Goal: Find specific page/section: Find specific page/section

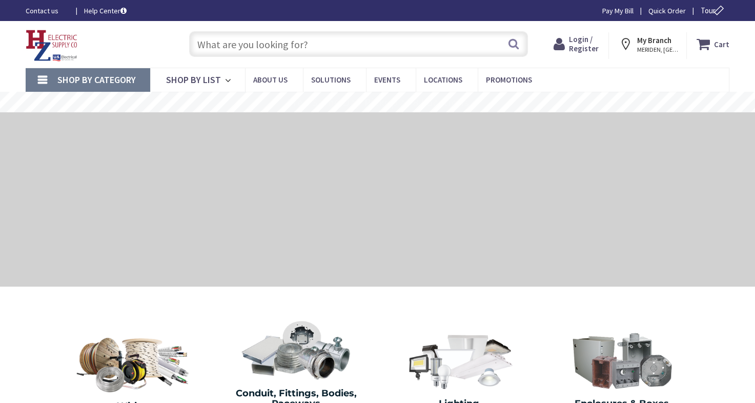
drag, startPoint x: 0, startPoint y: 0, endPoint x: 239, endPoint y: 38, distance: 242.5
click at [239, 38] on input "text" at bounding box center [358, 44] width 339 height 26
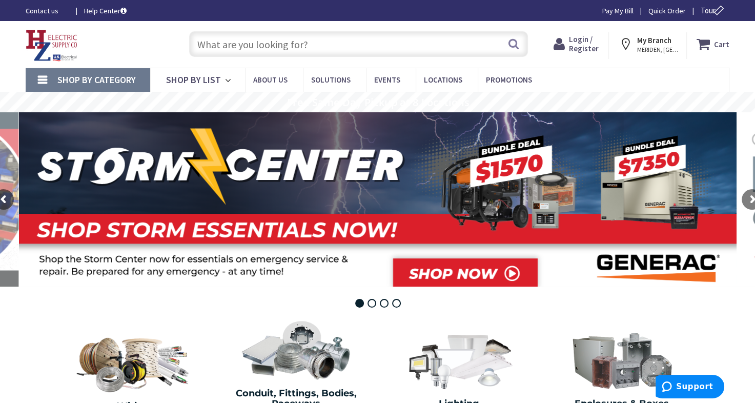
paste input "dayton 30G298"
type input "dayton 30G298"
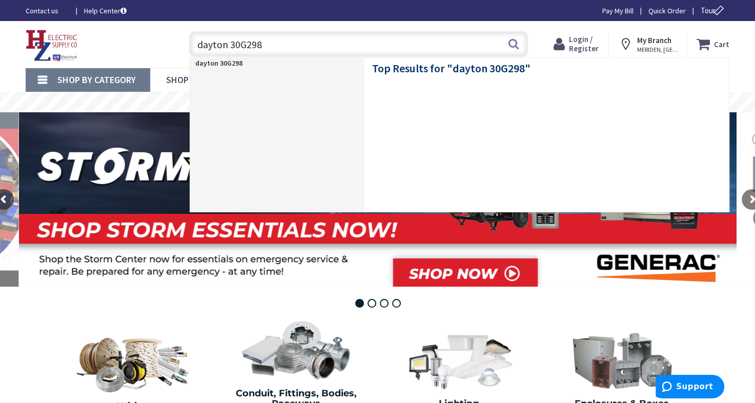
click at [239, 38] on input "dayton 30G298" at bounding box center [358, 44] width 339 height 26
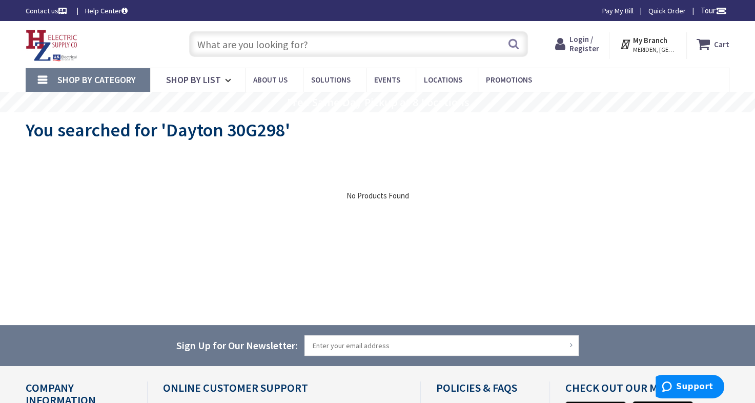
click at [115, 78] on span "Shop By Category" at bounding box center [96, 80] width 78 height 12
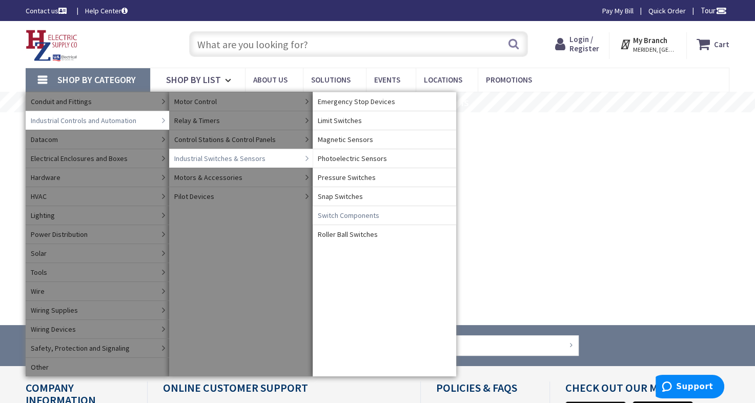
click at [335, 210] on span "Switch Components" at bounding box center [349, 215] width 62 height 10
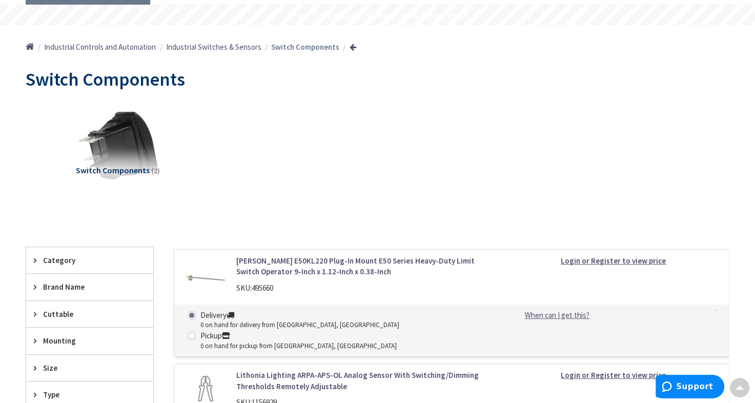
scroll to position [52, 0]
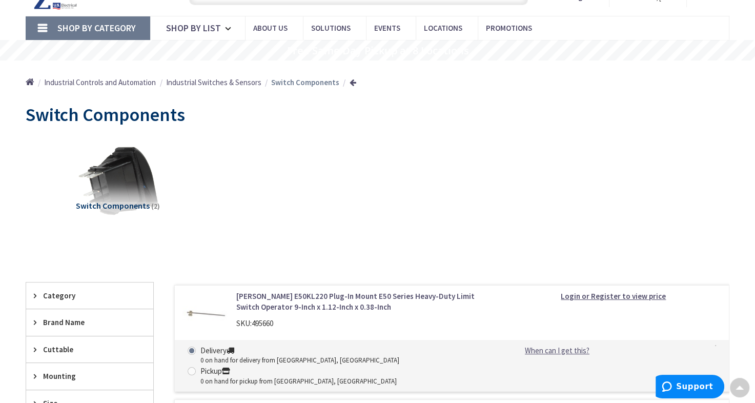
click at [220, 82] on span "Industrial Switches & Sensors" at bounding box center [213, 82] width 95 height 10
